Goal: Check status: Check status

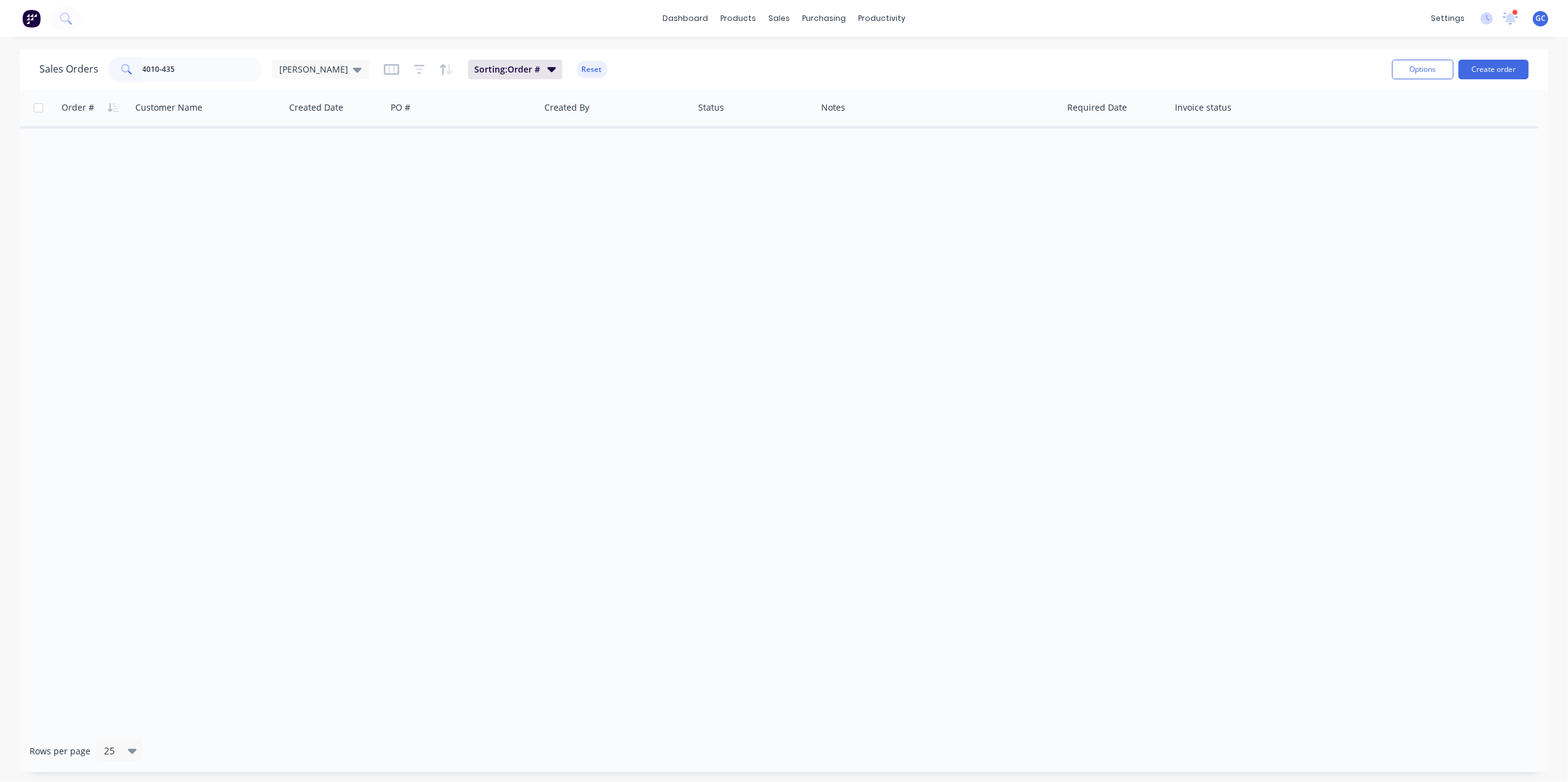
click at [229, 74] on input "4010-435" at bounding box center [203, 69] width 120 height 24
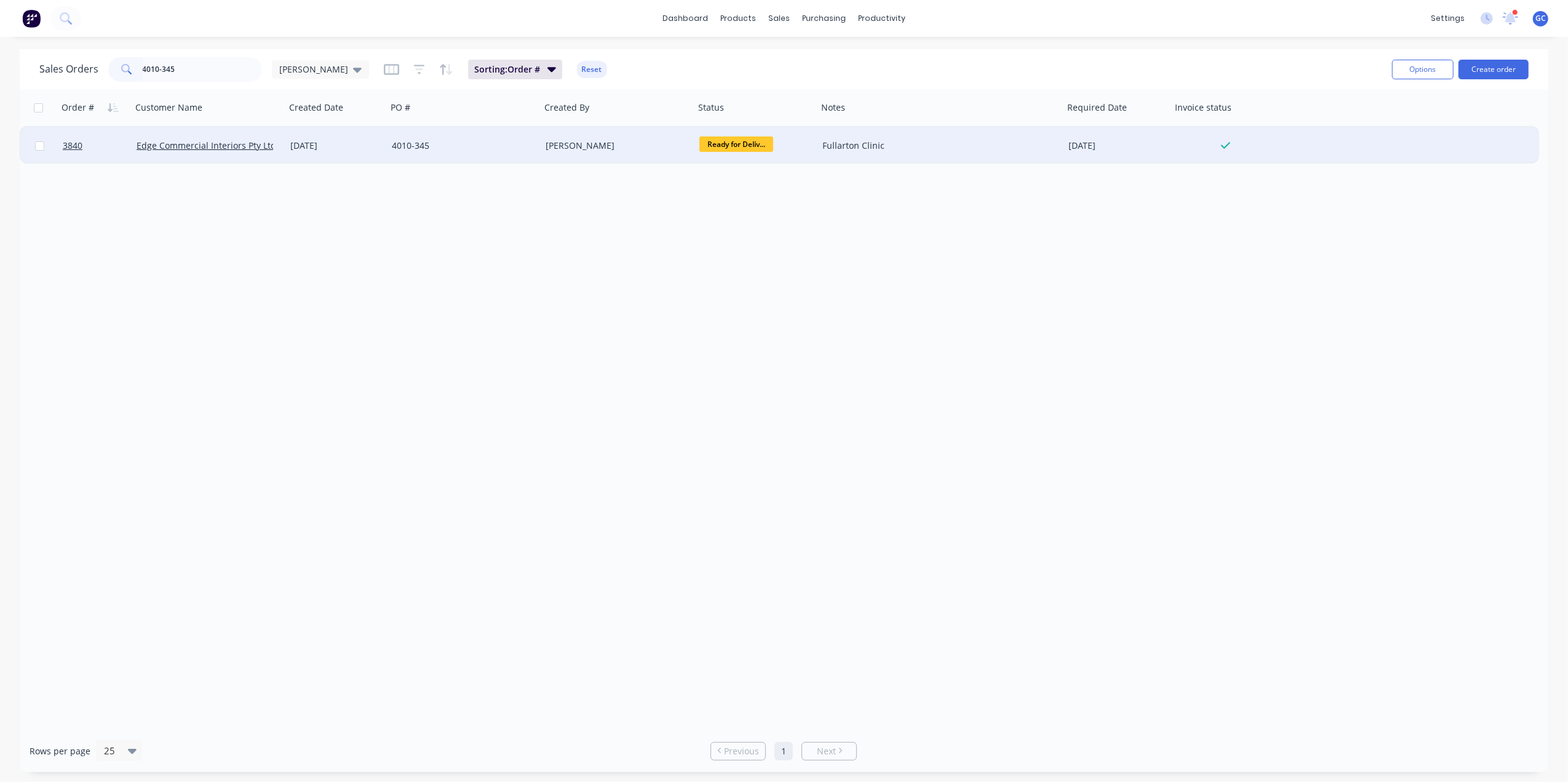
type input "4010-345"
click at [399, 143] on div "4010-345" at bounding box center [460, 145] width 137 height 12
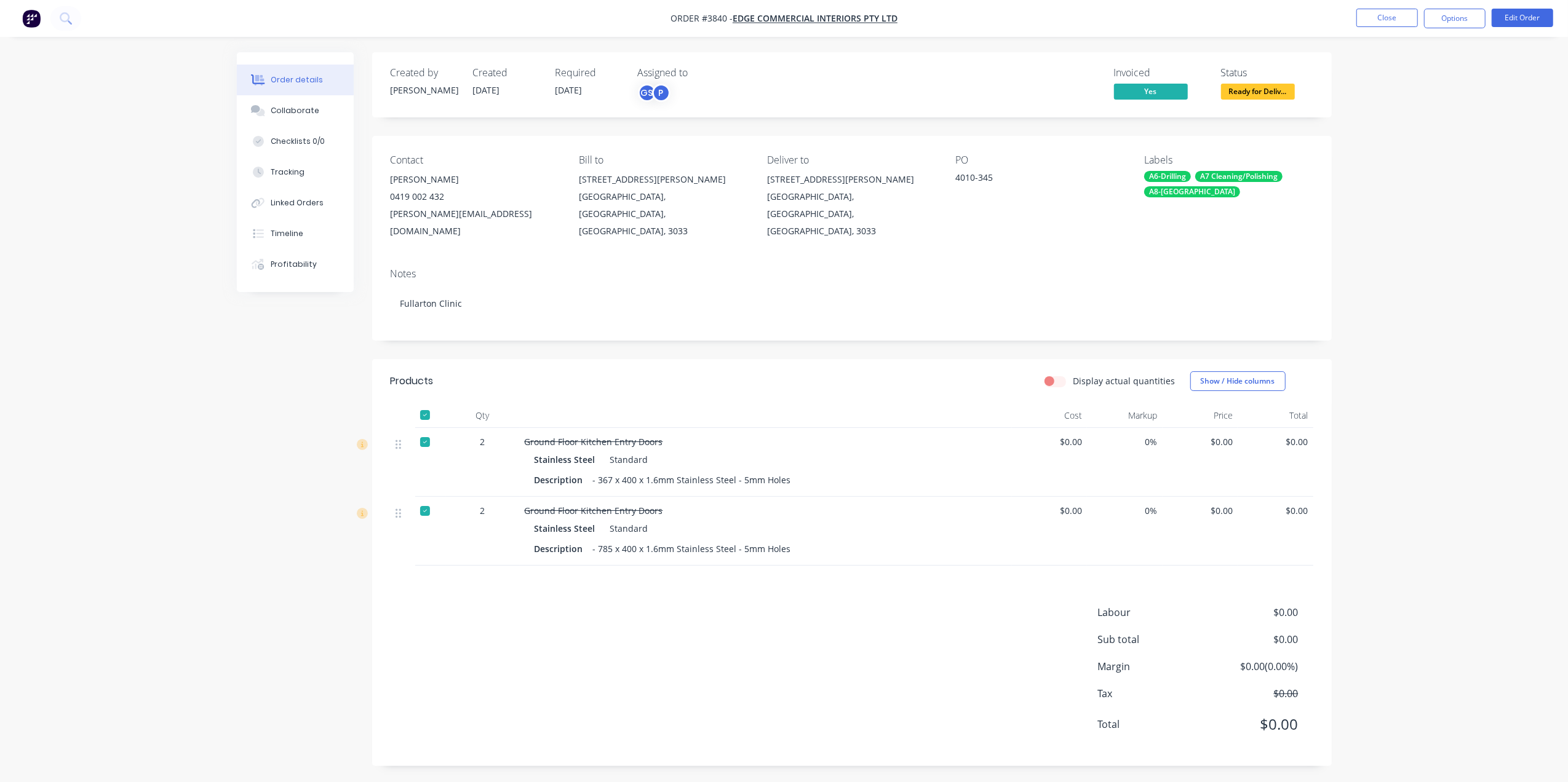
click at [617, 268] on div "Notes" at bounding box center [852, 274] width 923 height 11
click at [427, 403] on div at bounding box center [425, 415] width 24 height 24
click at [1380, 20] on button "Close" at bounding box center [1387, 18] width 62 height 19
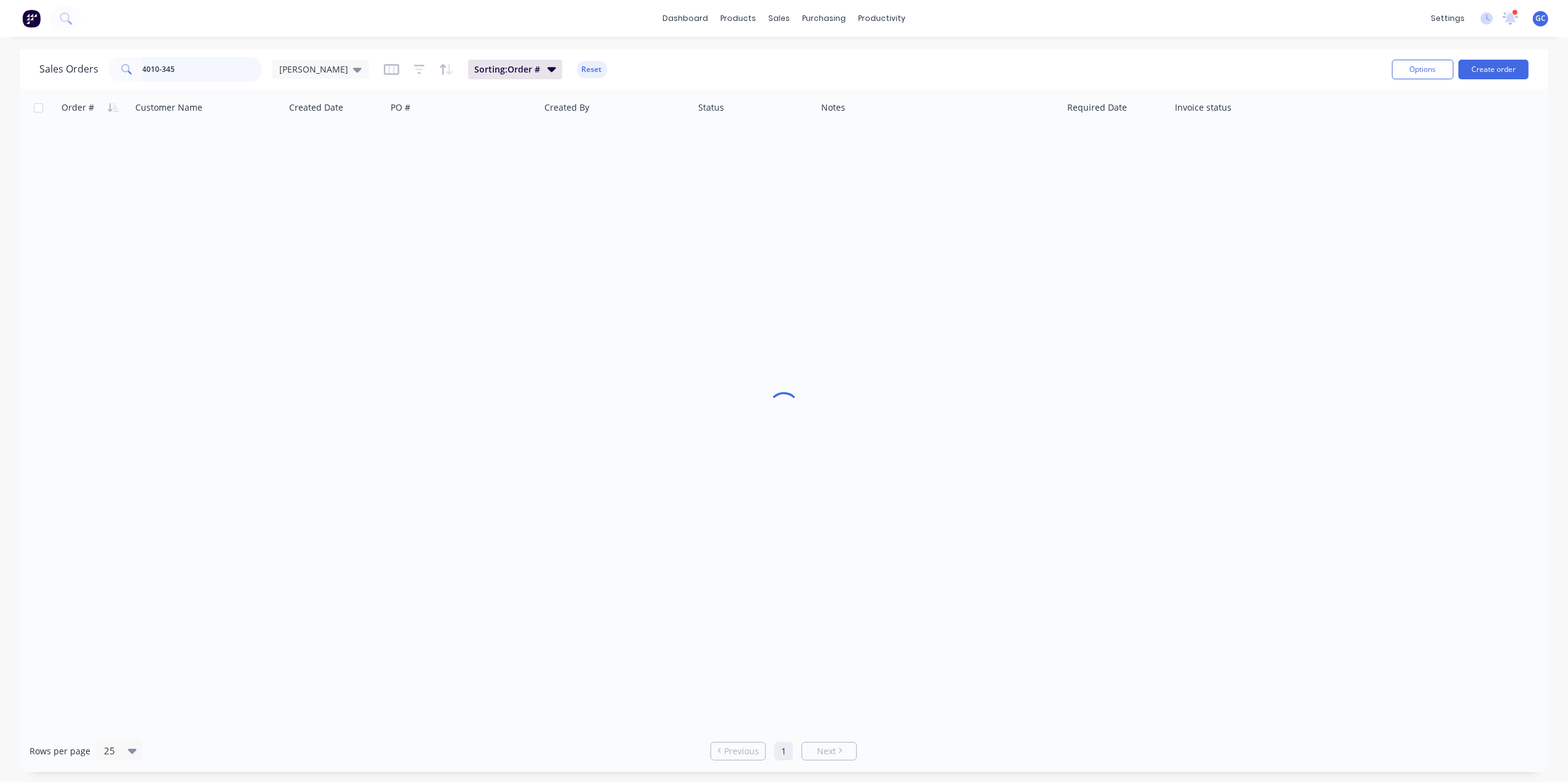
click at [198, 70] on input "4010-345" at bounding box center [203, 69] width 120 height 24
type input "4"
